Goal: Transaction & Acquisition: Purchase product/service

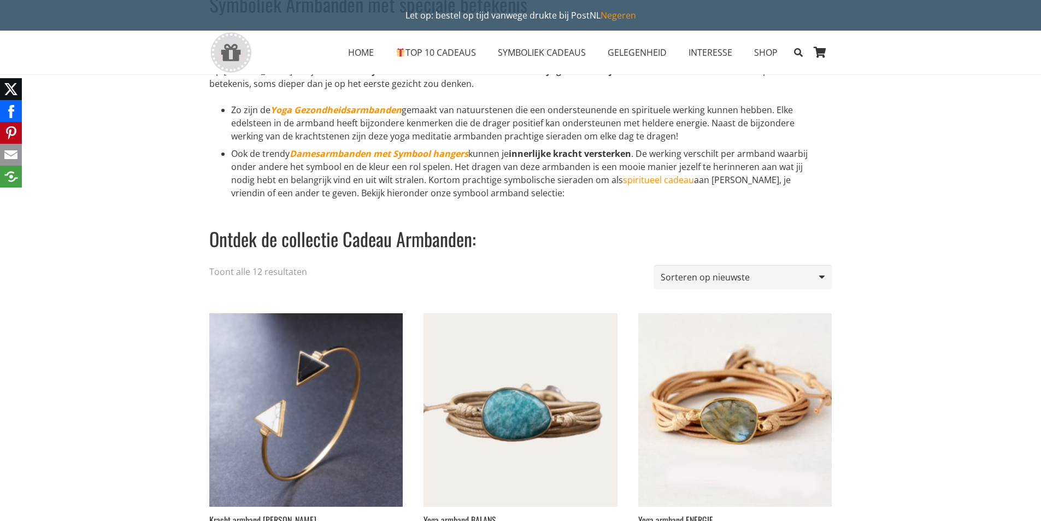
scroll to position [109, 0]
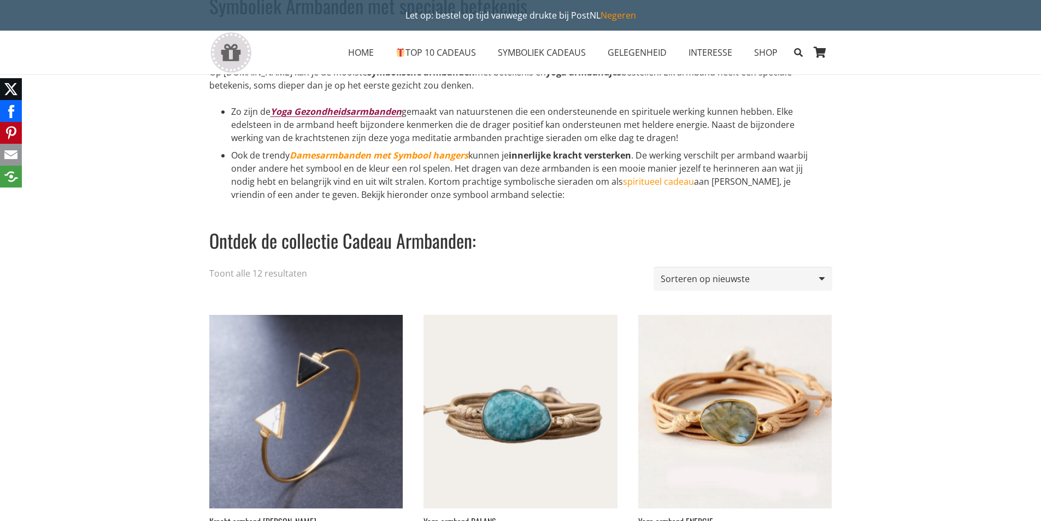
click at [335, 113] on em "Yoga Gezondheidsarmbanden" at bounding box center [335, 111] width 131 height 12
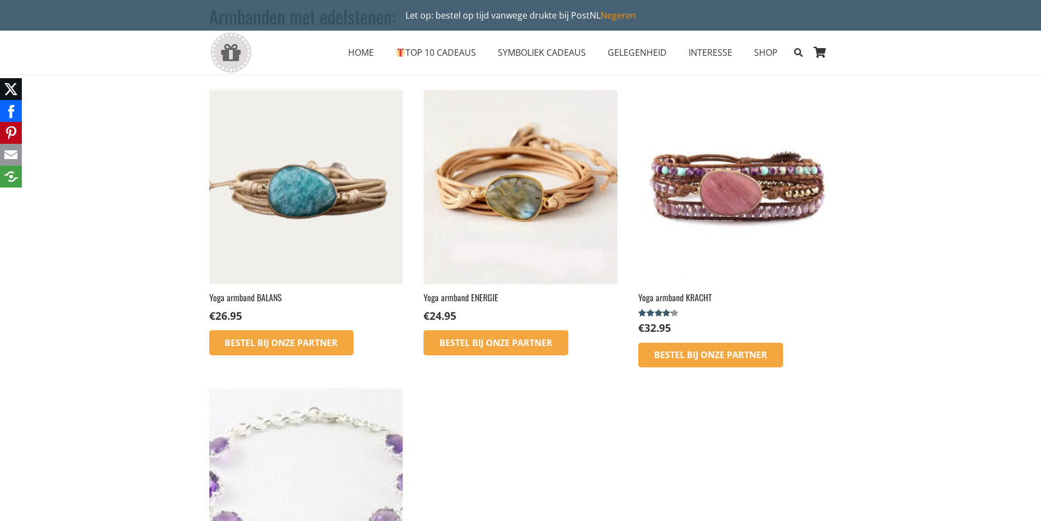
scroll to position [109, 0]
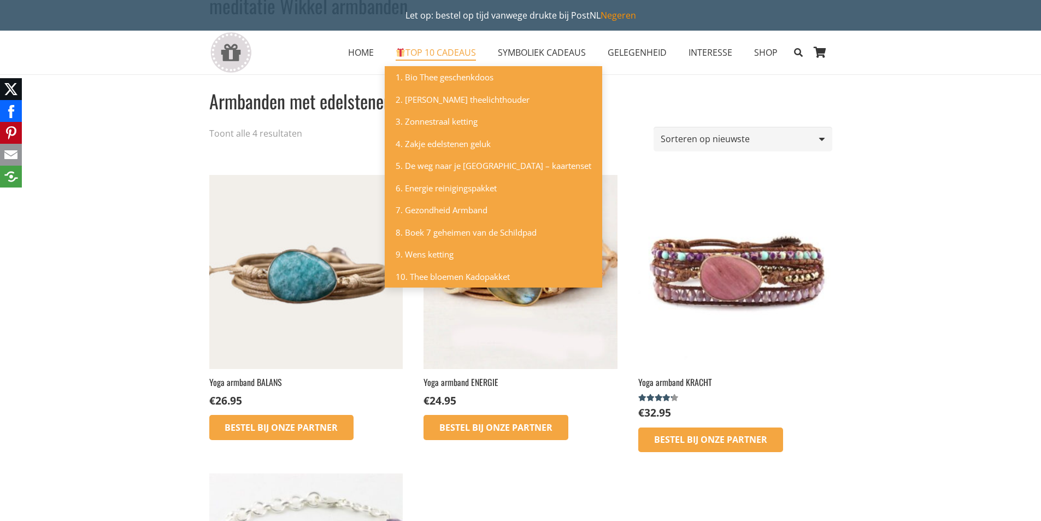
click at [436, 51] on span "TOP 10 CADEAUS" at bounding box center [435, 52] width 80 height 12
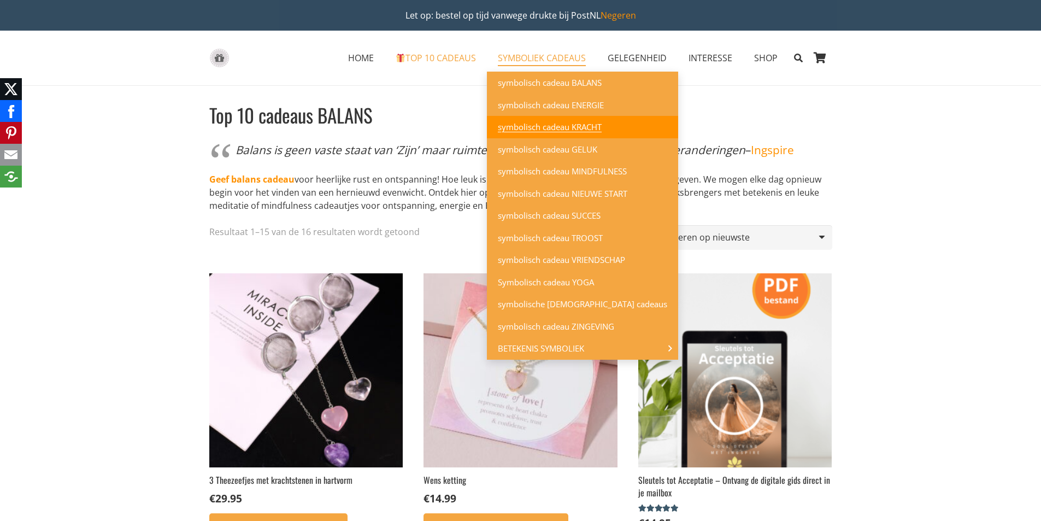
click at [547, 129] on span "symbolisch cadeau KRACHT" at bounding box center [550, 126] width 104 height 11
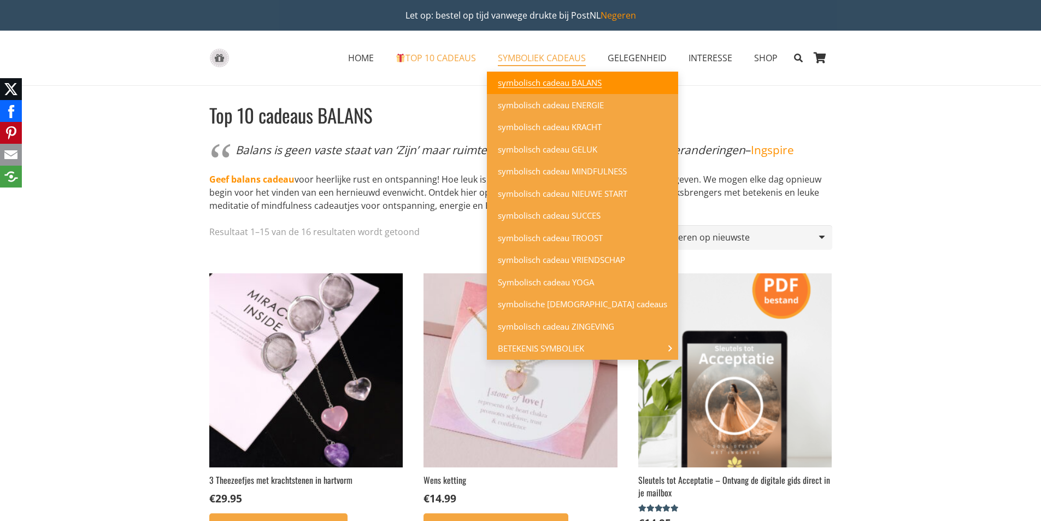
click at [550, 81] on span "symbolisch cadeau BALANS" at bounding box center [550, 82] width 104 height 11
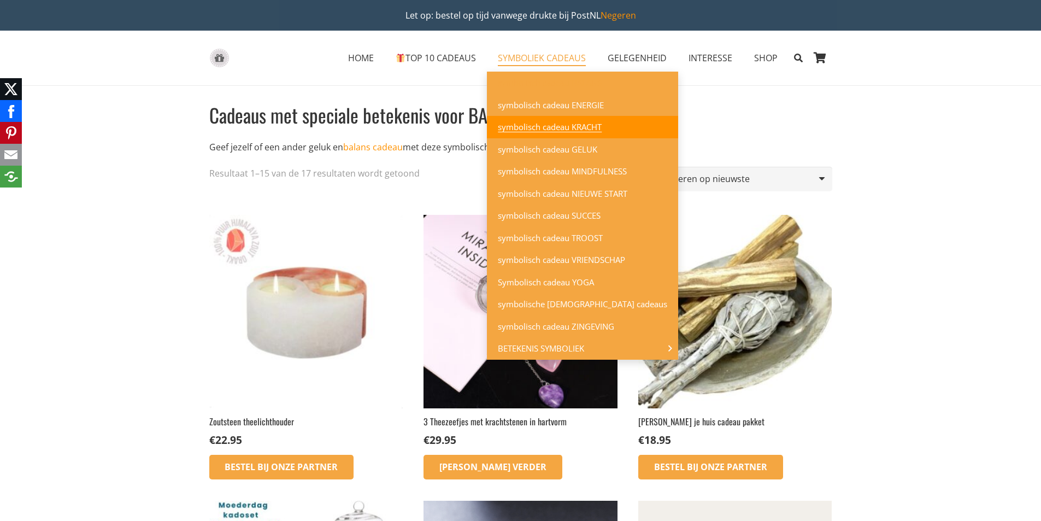
click at [530, 127] on span "symbolisch cadeau KRACHT" at bounding box center [550, 126] width 104 height 11
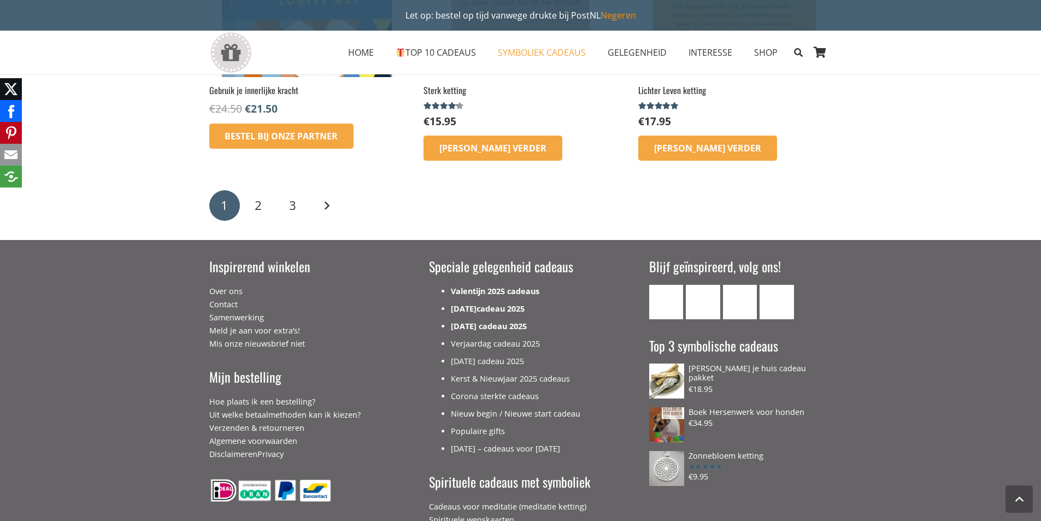
scroll to position [1803, 0]
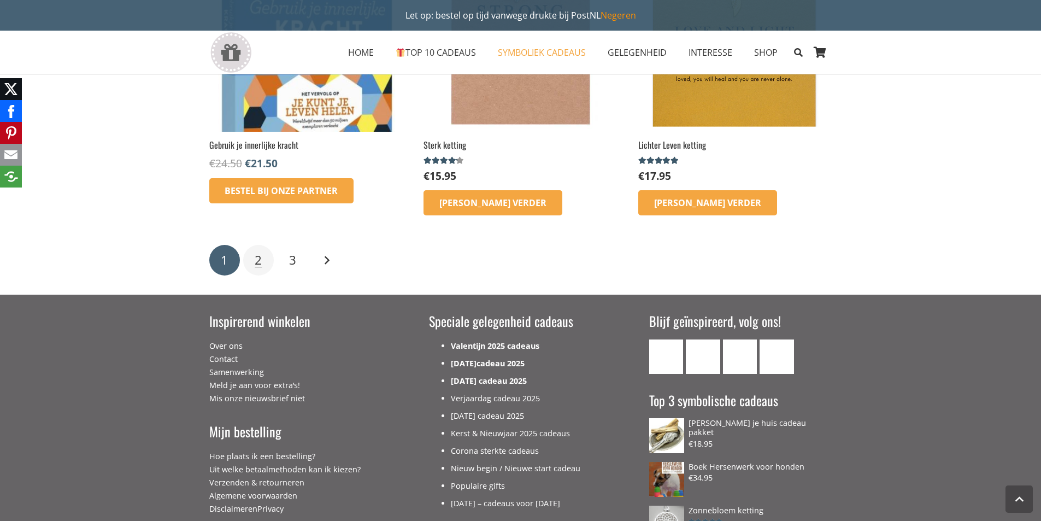
click at [260, 264] on span "2" at bounding box center [258, 259] width 7 height 17
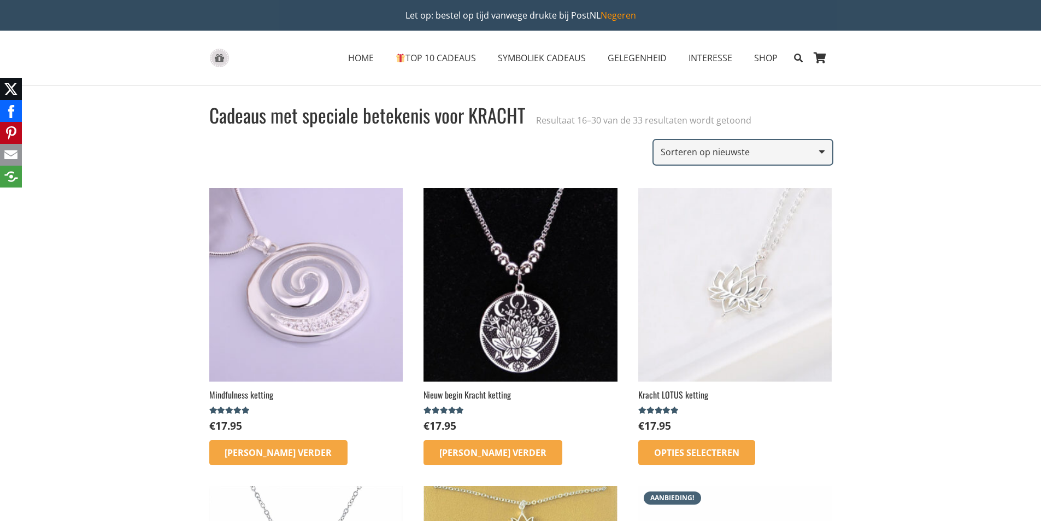
click at [729, 154] on select "Sorteer op populariteit Op gemiddelde waardering sorteren Sorteren op nieuwste …" at bounding box center [742, 152] width 178 height 25
select select "price-desc"
click at [655, 140] on select "Sorteer op populariteit Op gemiddelde waardering sorteren Sorteren op nieuwste …" at bounding box center [742, 152] width 178 height 25
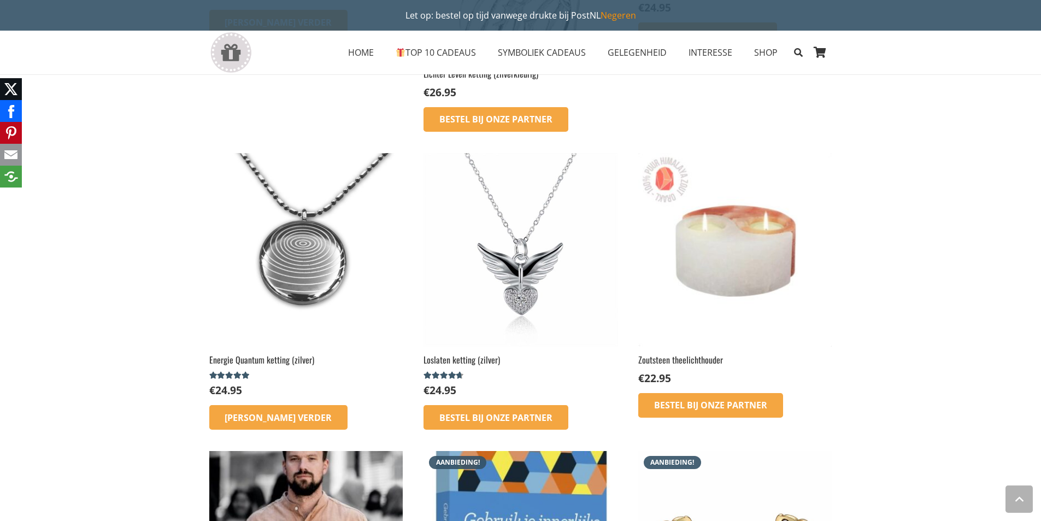
scroll to position [874, 0]
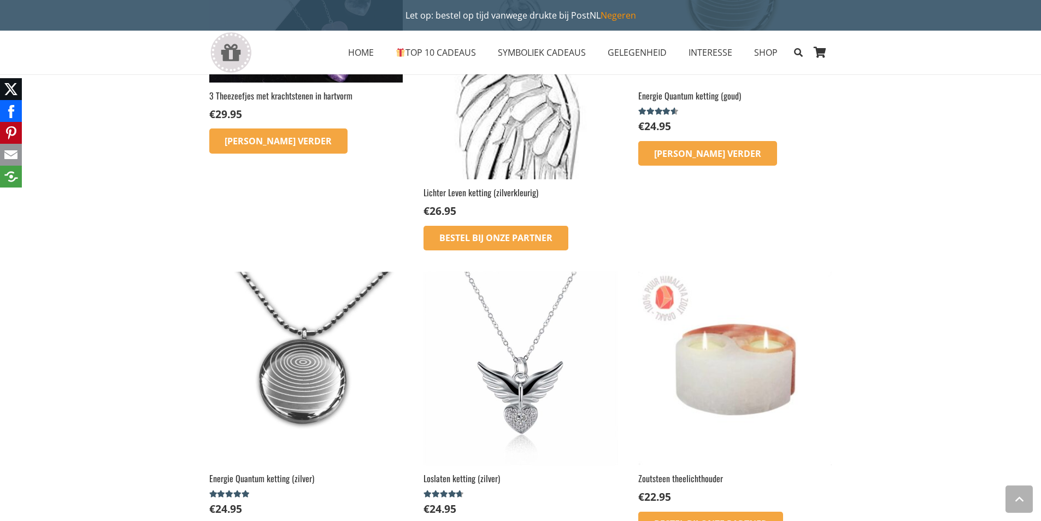
click at [316, 374] on img at bounding box center [305, 367] width 193 height 193
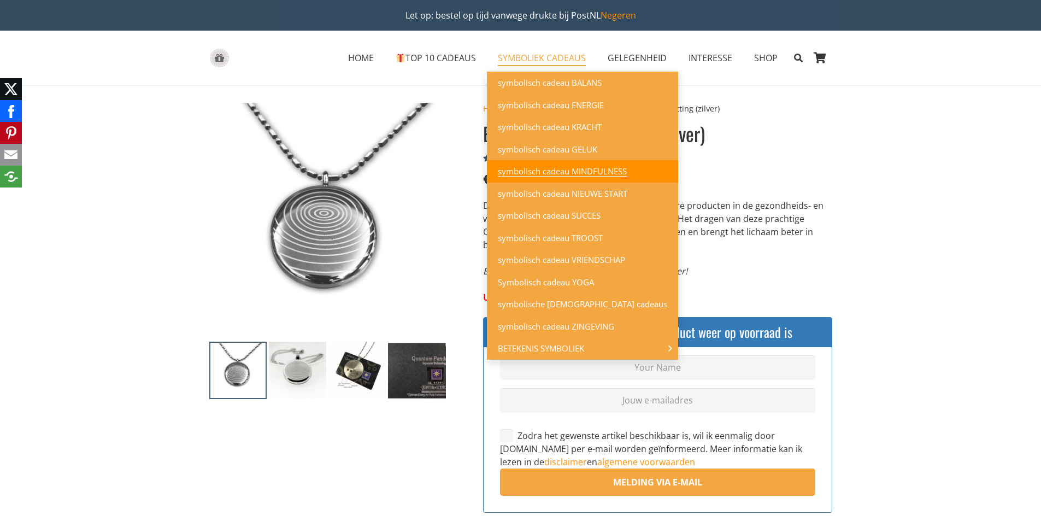
click at [562, 170] on span "symbolisch cadeau MINDFULNESS" at bounding box center [562, 171] width 129 height 11
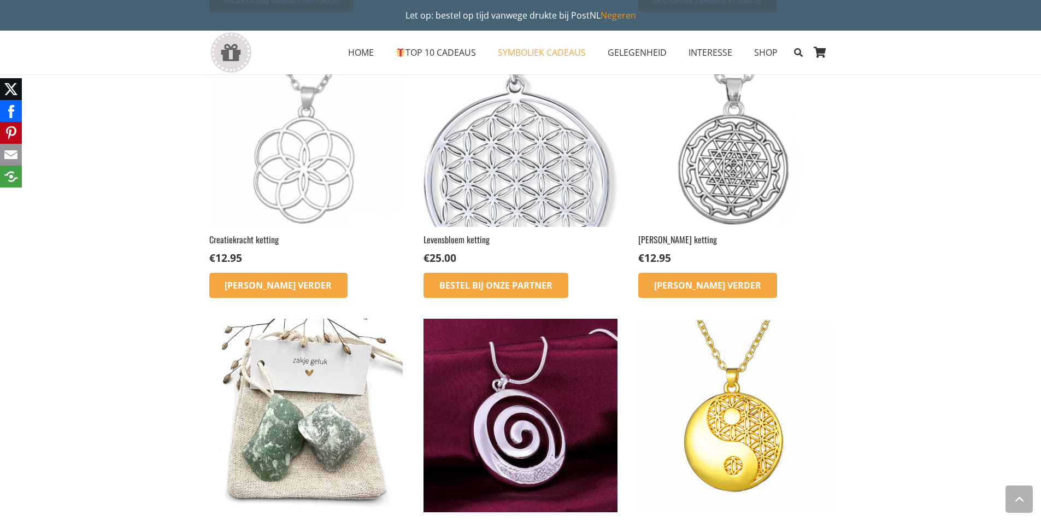
scroll to position [1202, 0]
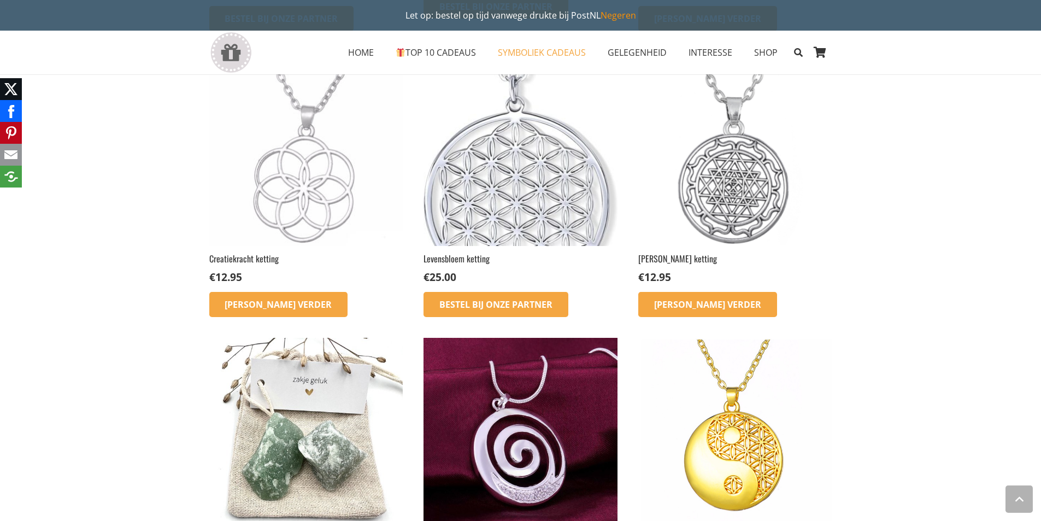
click at [534, 181] on img at bounding box center [519, 148] width 193 height 193
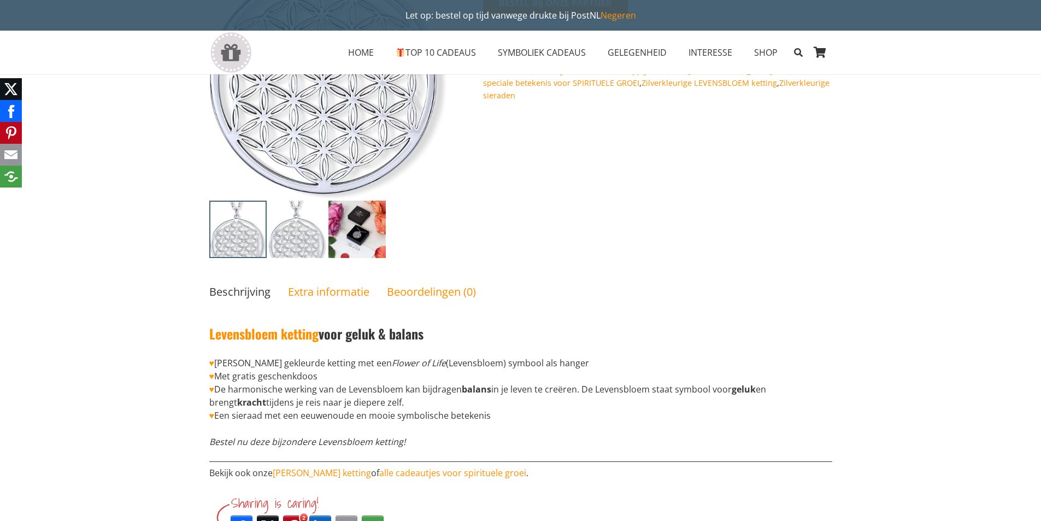
scroll to position [273, 0]
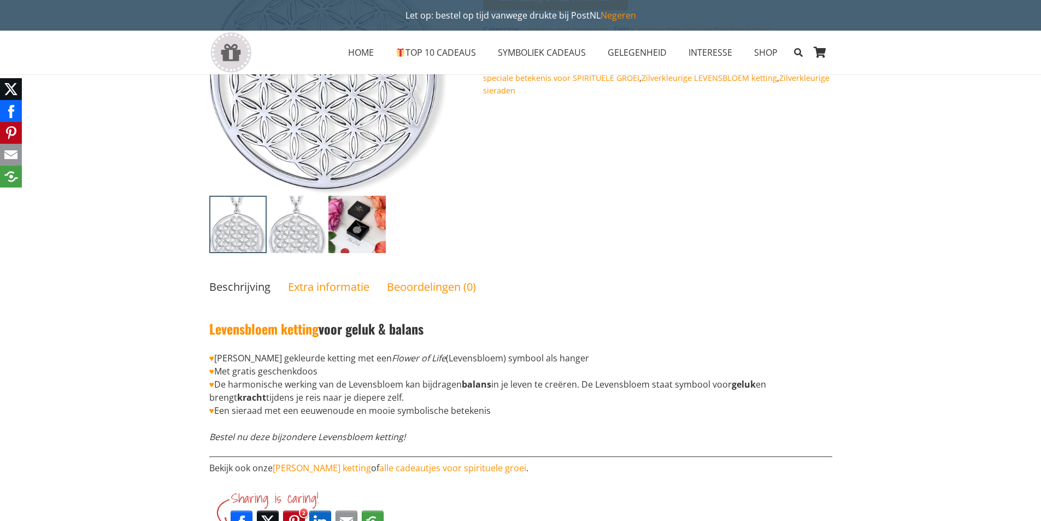
click at [361, 225] on img at bounding box center [356, 224] width 57 height 57
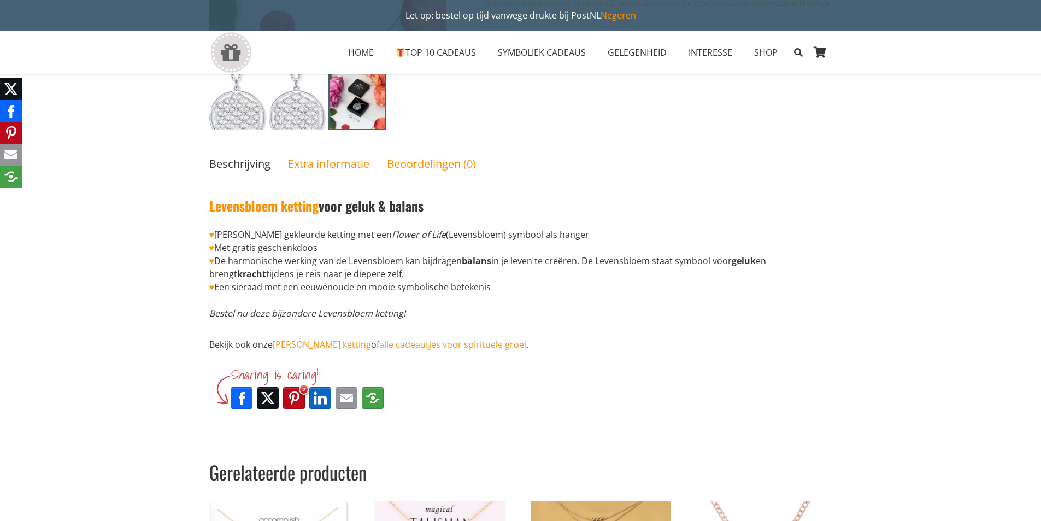
scroll to position [328, 0]
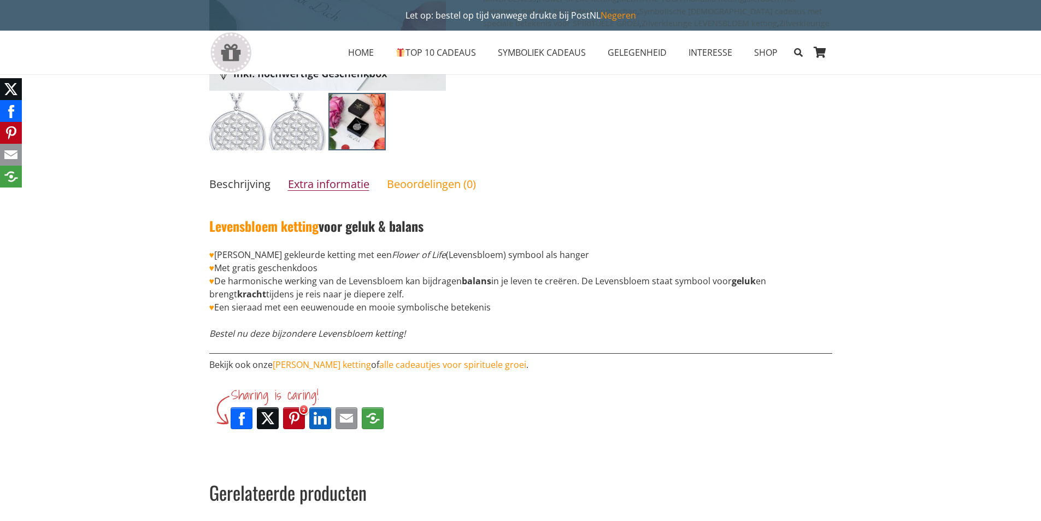
click at [331, 186] on link "Extra informatie" at bounding box center [328, 183] width 81 height 15
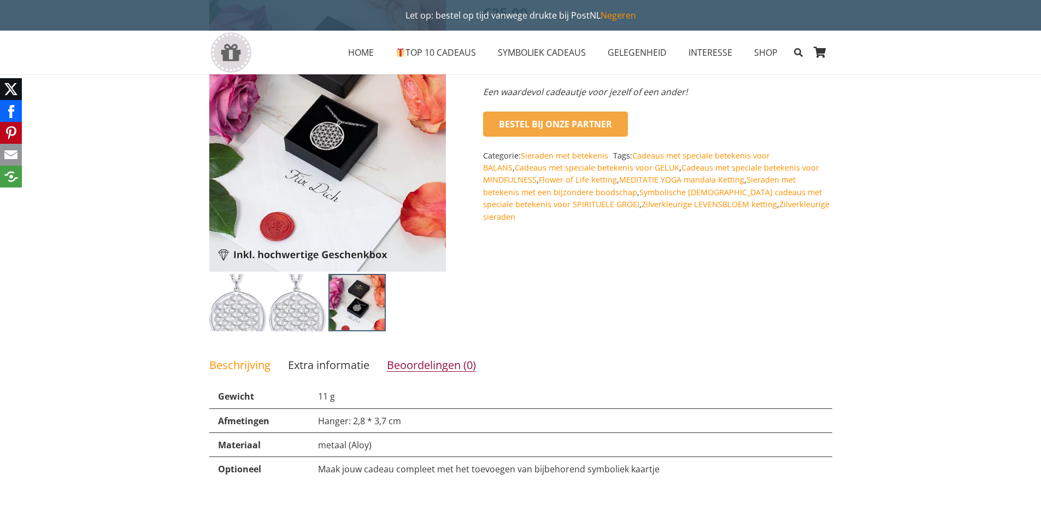
scroll to position [0, 0]
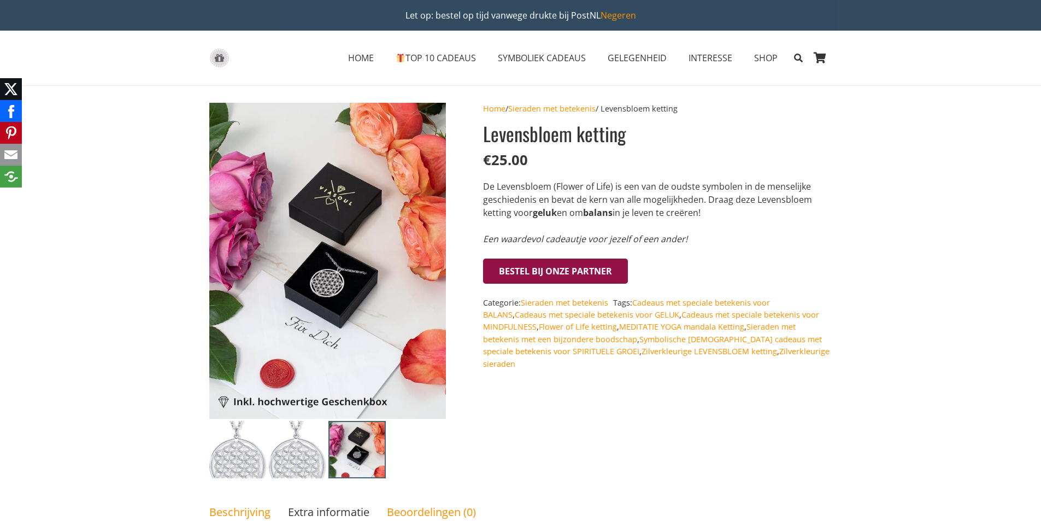
click at [548, 271] on button "Bestel bij onze Partner" at bounding box center [555, 270] width 145 height 25
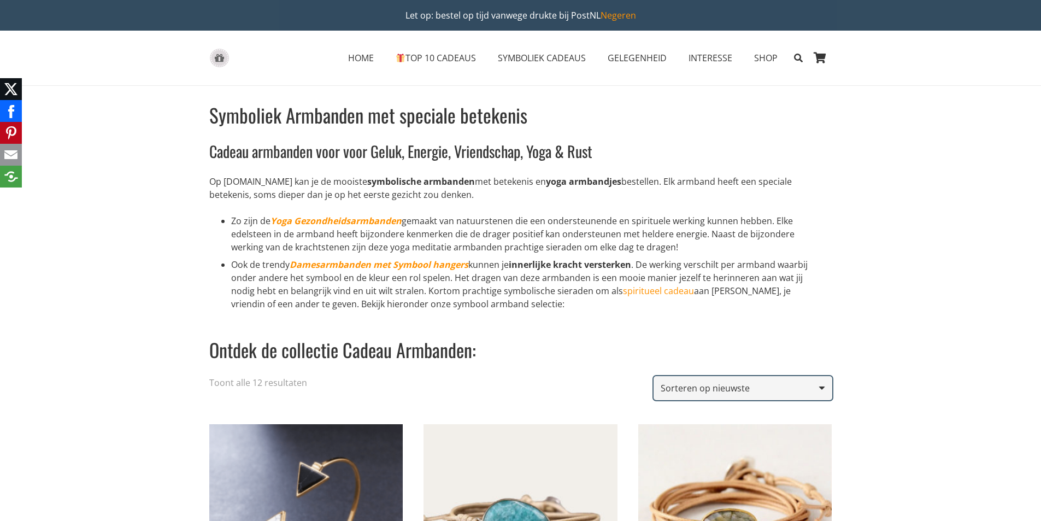
click at [742, 385] on select "Sorteer op populariteit Op gemiddelde waardering sorteren Sorteren op nieuwste …" at bounding box center [742, 388] width 178 height 25
select select "price-desc"
click at [655, 376] on select "Sorteer op populariteit Op gemiddelde waardering sorteren Sorteren op nieuwste …" at bounding box center [742, 388] width 178 height 25
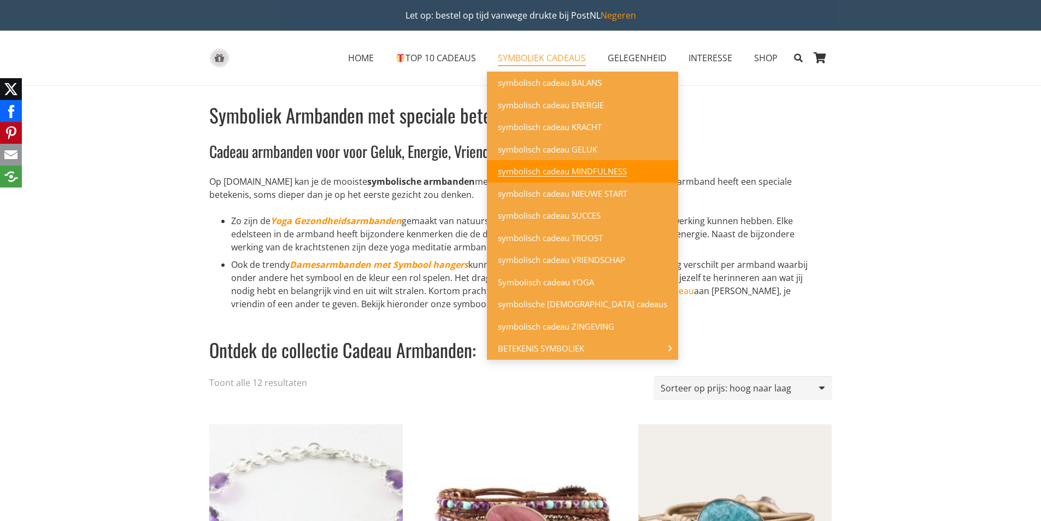
click at [544, 175] on span "symbolisch cadeau MINDFULNESS" at bounding box center [562, 171] width 129 height 11
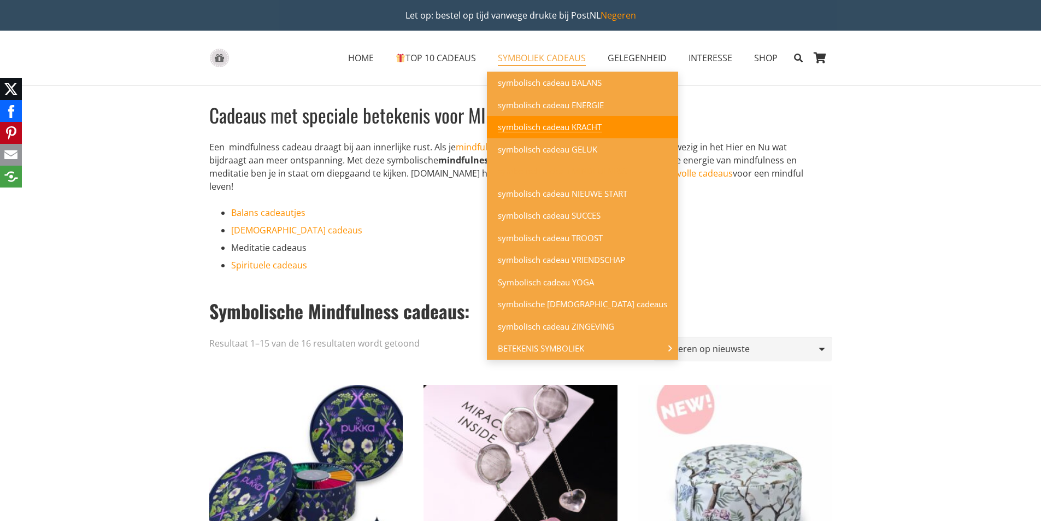
click at [537, 126] on span "symbolisch cadeau KRACHT" at bounding box center [550, 126] width 104 height 11
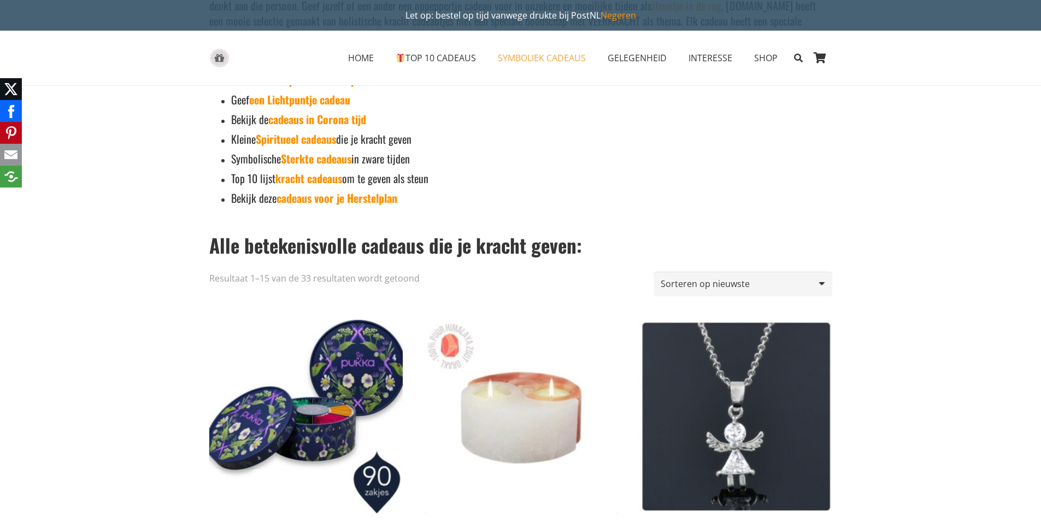
scroll to position [164, 0]
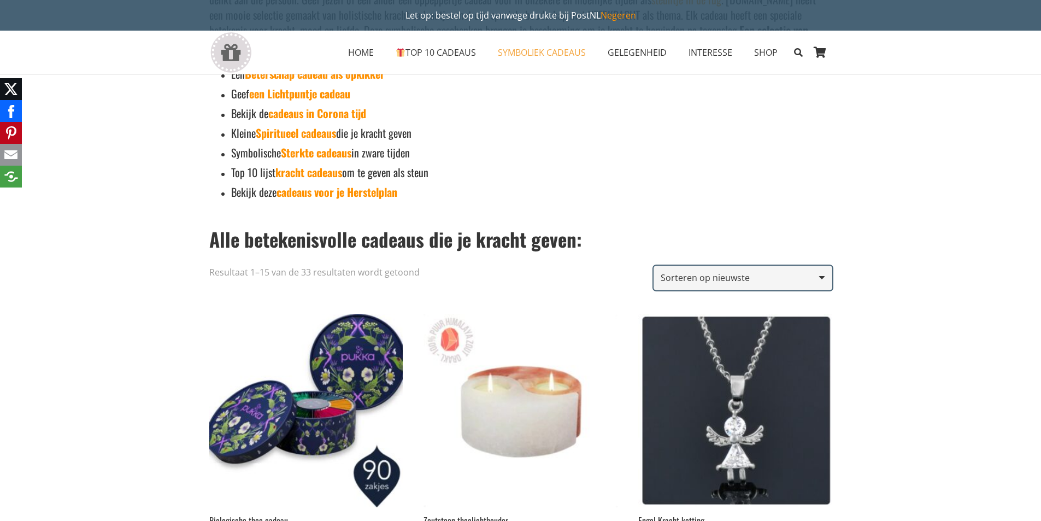
click at [739, 275] on select "Sorteer op populariteit Op gemiddelde waardering sorteren Sorteren op nieuwste …" at bounding box center [742, 277] width 178 height 25
select select "price-desc"
click at [655, 265] on select "Sorteer op populariteit Op gemiddelde waardering sorteren Sorteren op nieuwste …" at bounding box center [742, 277] width 178 height 25
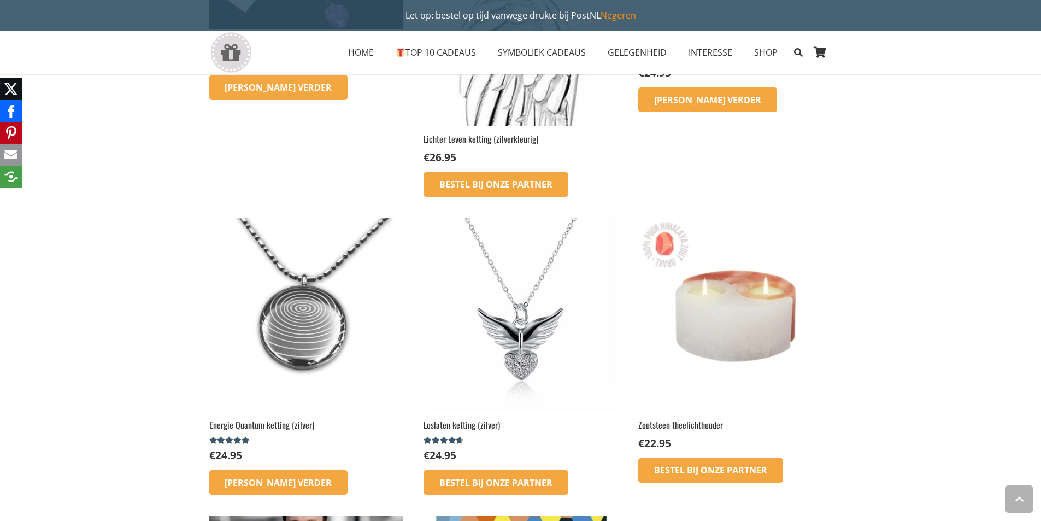
scroll to position [929, 0]
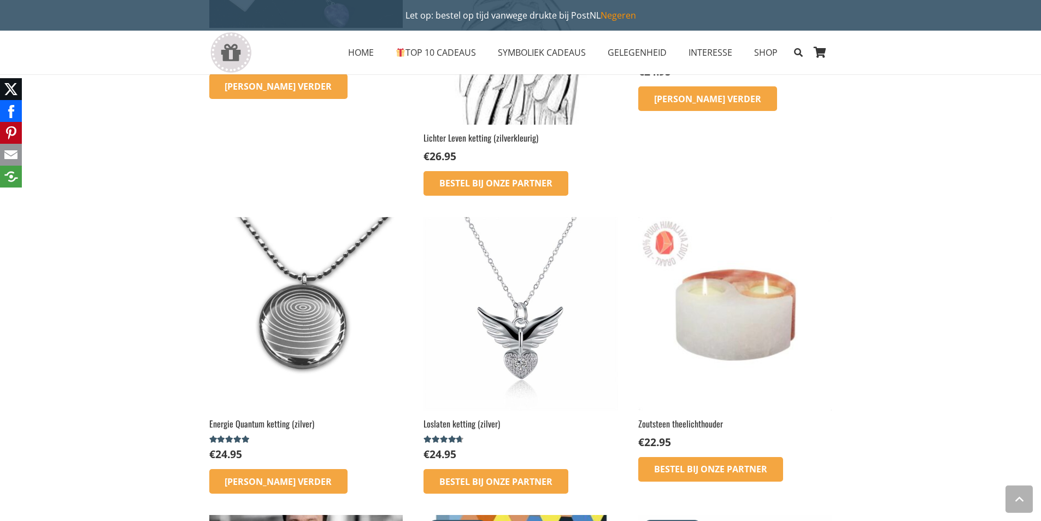
click at [311, 333] on img at bounding box center [305, 313] width 193 height 193
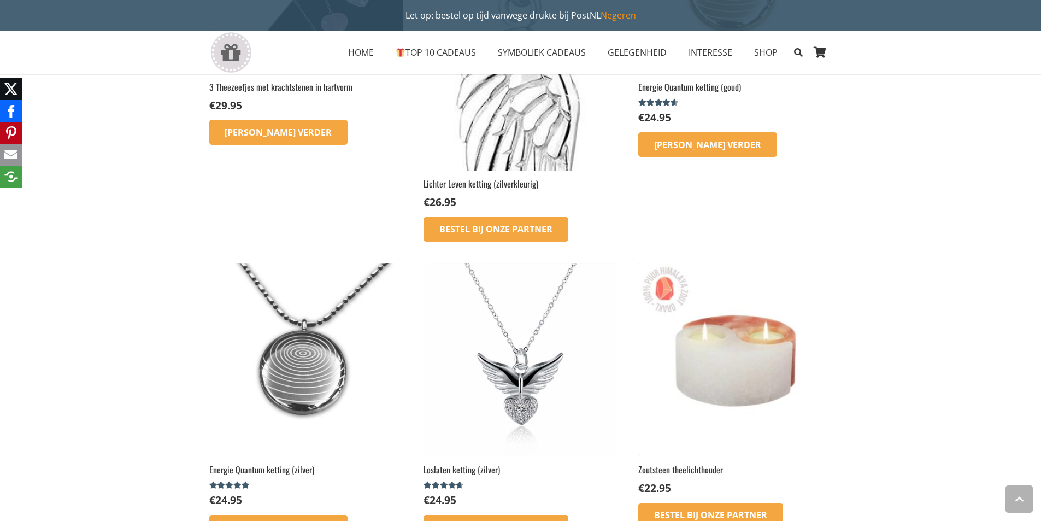
scroll to position [710, 0]
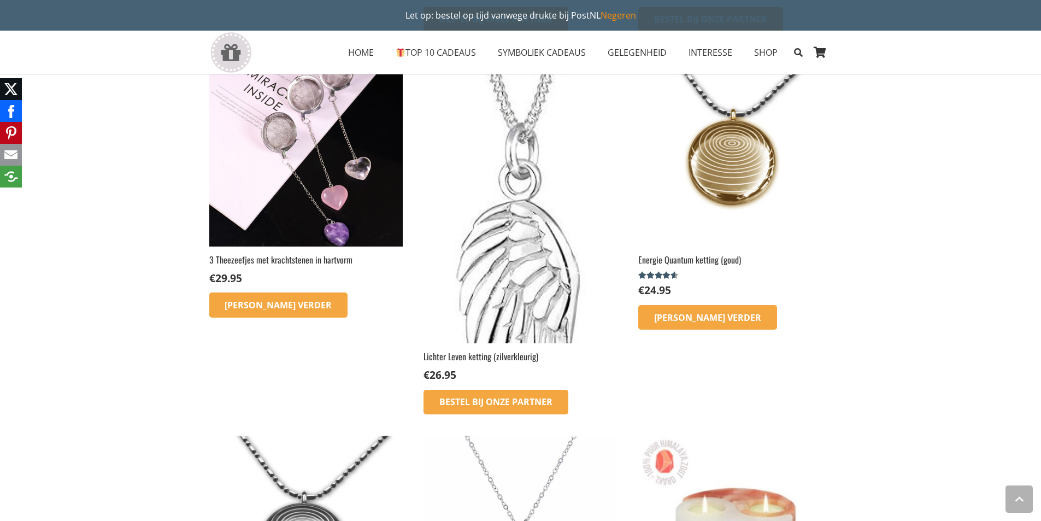
click at [519, 267] on img at bounding box center [519, 198] width 193 height 291
